Goal: Task Accomplishment & Management: Use online tool/utility

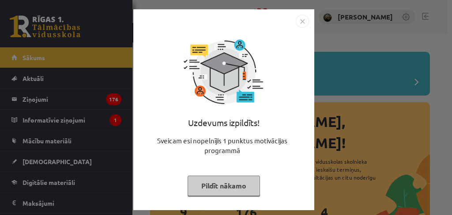
click at [230, 195] on div "Uzdevums izpildīts! Sveicam esi nopelnījis 1 punktus motivācijas programmā Pild…" at bounding box center [224, 116] width 170 height 177
click at [230, 184] on button "Pildīt nākamo" at bounding box center [224, 185] width 72 height 20
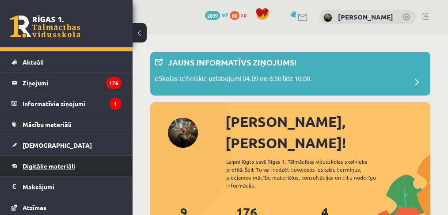
scroll to position [29, 0]
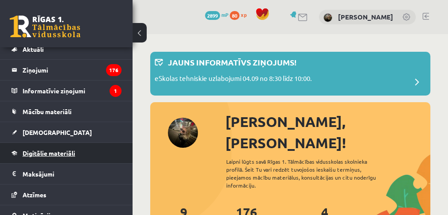
click at [49, 149] on span "Digitālie materiāli" at bounding box center [49, 153] width 53 height 8
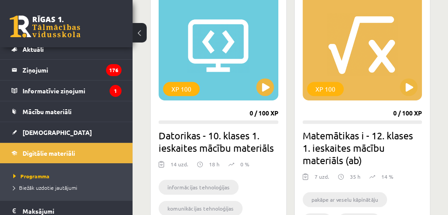
scroll to position [559, 0]
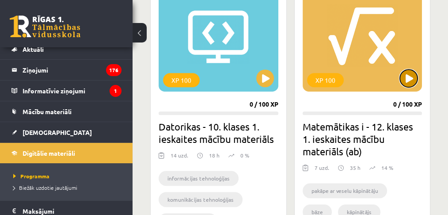
click at [406, 81] on button at bounding box center [408, 78] width 18 height 18
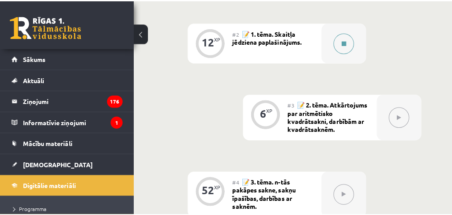
scroll to position [471, 0]
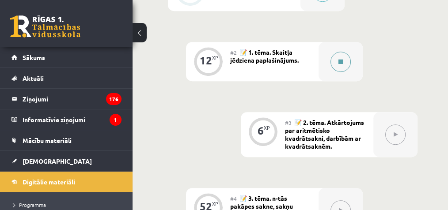
click at [348, 68] on div at bounding box center [340, 61] width 44 height 39
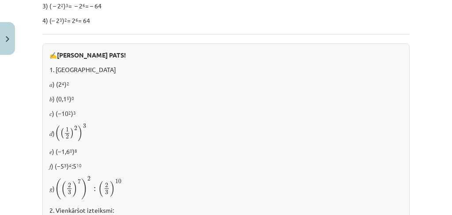
scroll to position [324, 0]
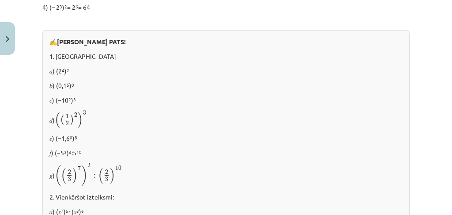
click at [94, 103] on div "✍️ [PERSON_NAME] PATS! 1. [GEOGRAPHIC_DATA] 𝑎) (2 4 ) 2 𝑏) (0,1 5 ) 0 𝑐) (−10 2…" at bounding box center [225, 200] width 367 height 341
click at [30, 109] on div "Mācību tēma: Matemātikas i - 12. klases 1. ieskaites mācību materiāls (ab) #2 📝…" at bounding box center [226, 107] width 452 height 215
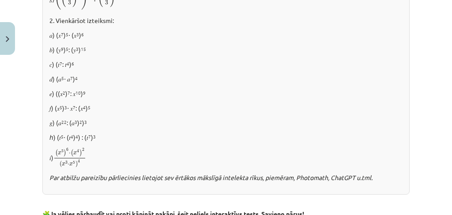
scroll to position [500, 0]
click at [114, 81] on p "𝑑) (𝑎 5 ⋅ 𝑎 7 ) 4" at bounding box center [225, 78] width 353 height 9
click at [118, 79] on p "𝑑) (𝑎 5 ⋅ 𝑎 7 ) 4" at bounding box center [225, 78] width 353 height 9
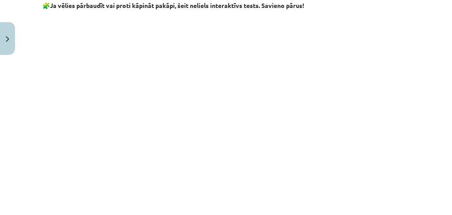
scroll to position [706, 0]
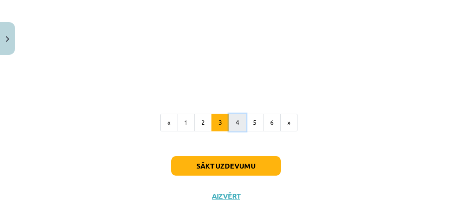
click at [237, 124] on button "4" at bounding box center [238, 122] width 18 height 18
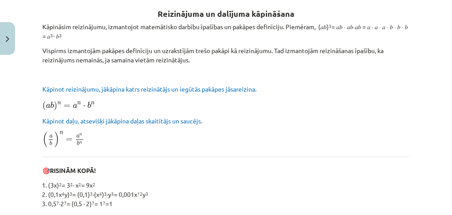
scroll to position [128, 0]
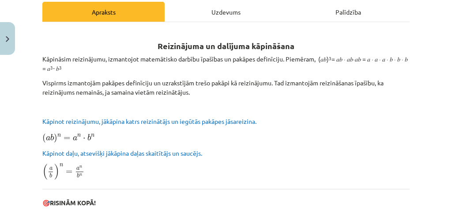
click at [232, 155] on p "Kāpinot daļu, atsevišķi jākāpina daļas skaitītājs un saucējs." at bounding box center [225, 152] width 367 height 9
